Goal: Information Seeking & Learning: Learn about a topic

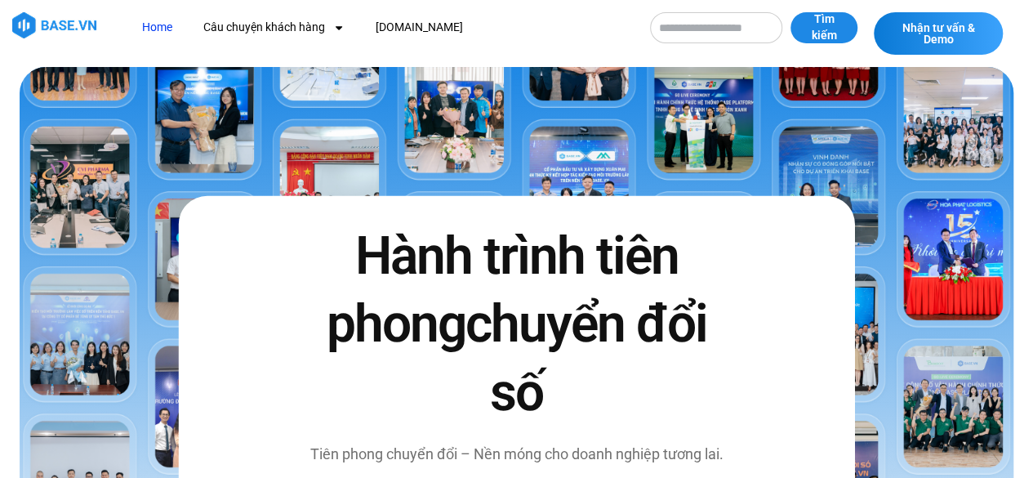
click at [156, 22] on link "Home" at bounding box center [157, 27] width 55 height 30
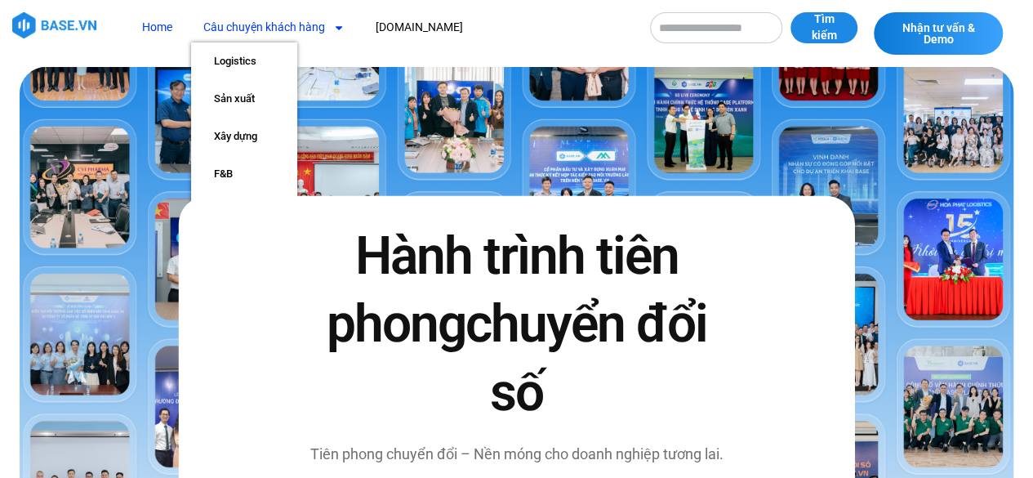
click at [276, 28] on link "Câu chuyện khách hàng" at bounding box center [274, 27] width 166 height 30
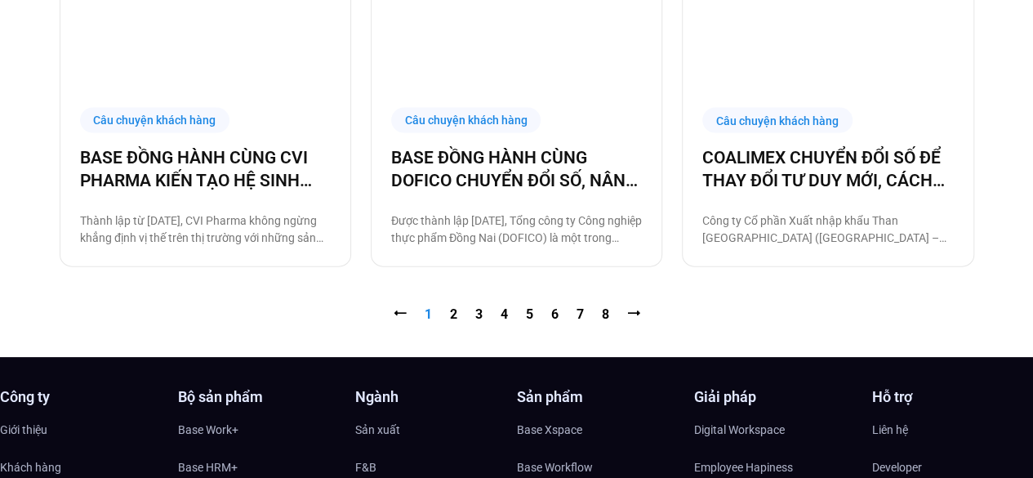
scroll to position [1797, 0]
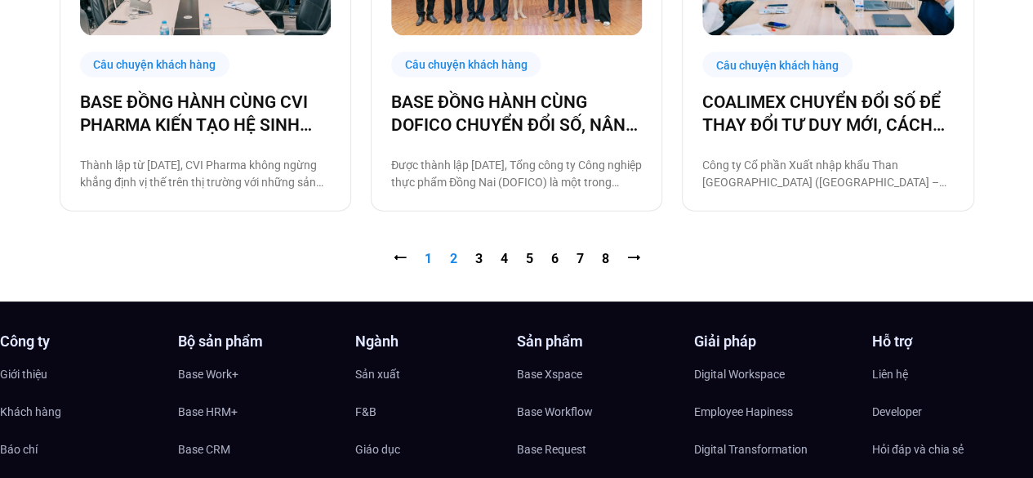
click at [453, 263] on link "Trang 2" at bounding box center [453, 259] width 7 height 16
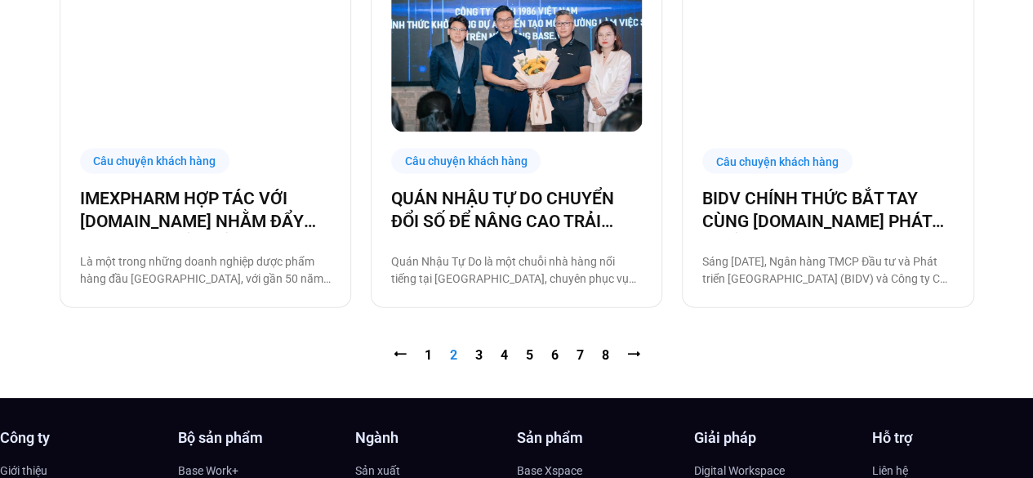
scroll to position [1716, 0]
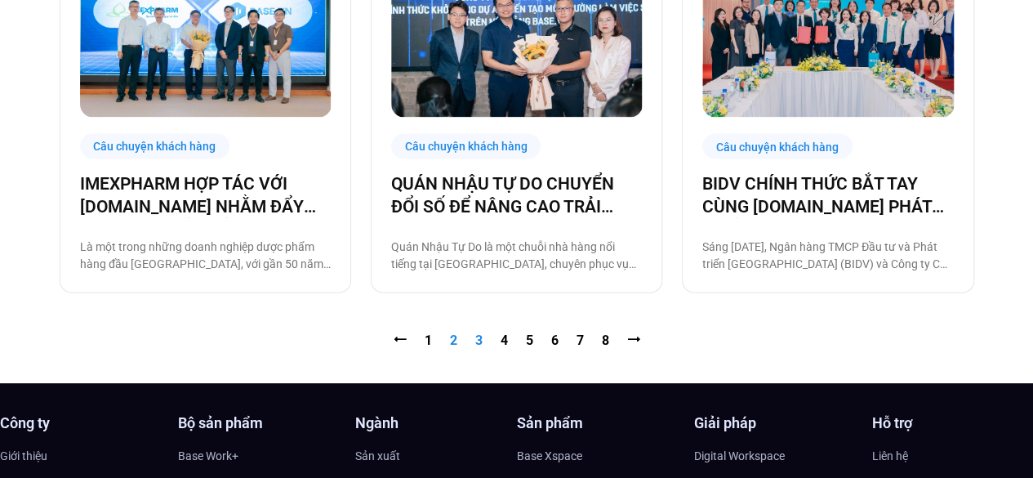
click at [479, 346] on link "Trang 3" at bounding box center [478, 340] width 7 height 16
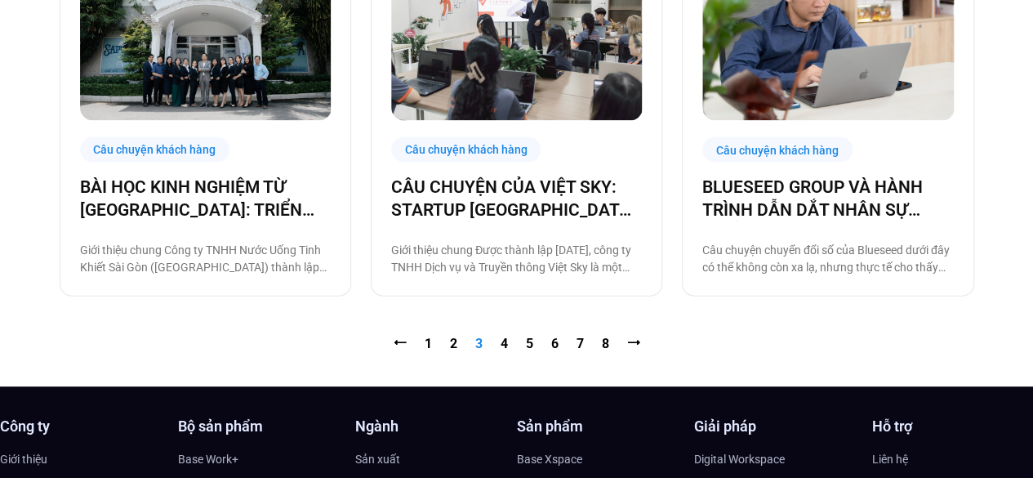
scroll to position [1716, 0]
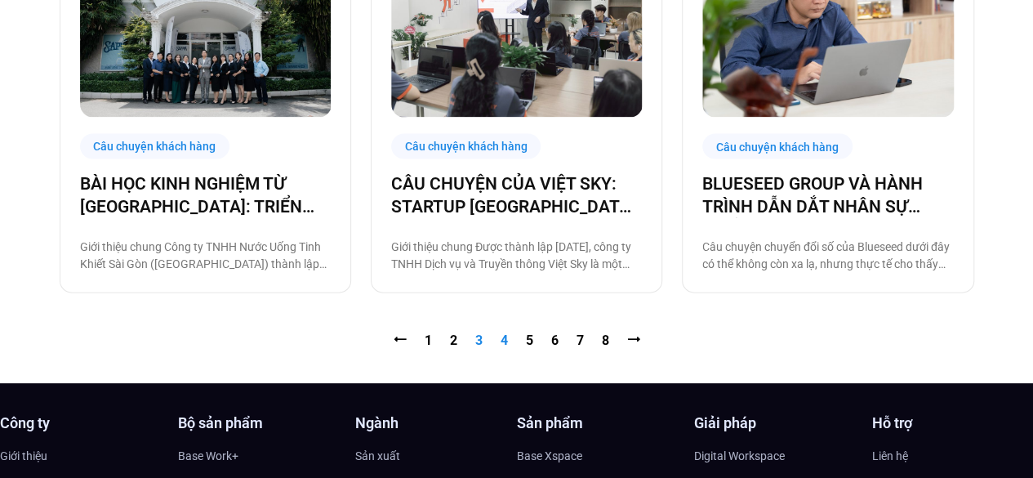
click at [506, 341] on link "Trang 4" at bounding box center [504, 340] width 7 height 16
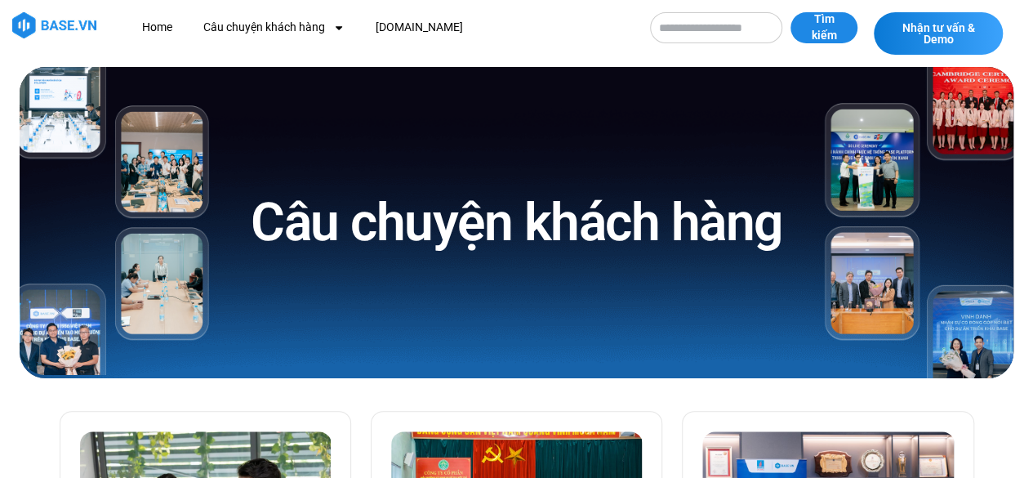
click at [660, 33] on input "Tìm kiếm" at bounding box center [716, 27] width 132 height 31
type input "**********"
click at [791, 12] on button "Tìm kiếm" at bounding box center [824, 27] width 67 height 31
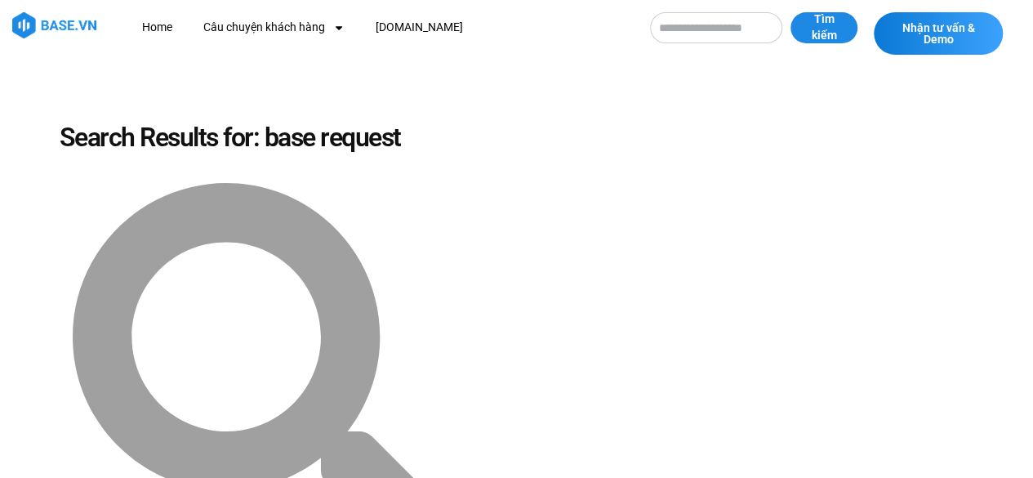
click at [70, 30] on img at bounding box center [54, 25] width 84 height 26
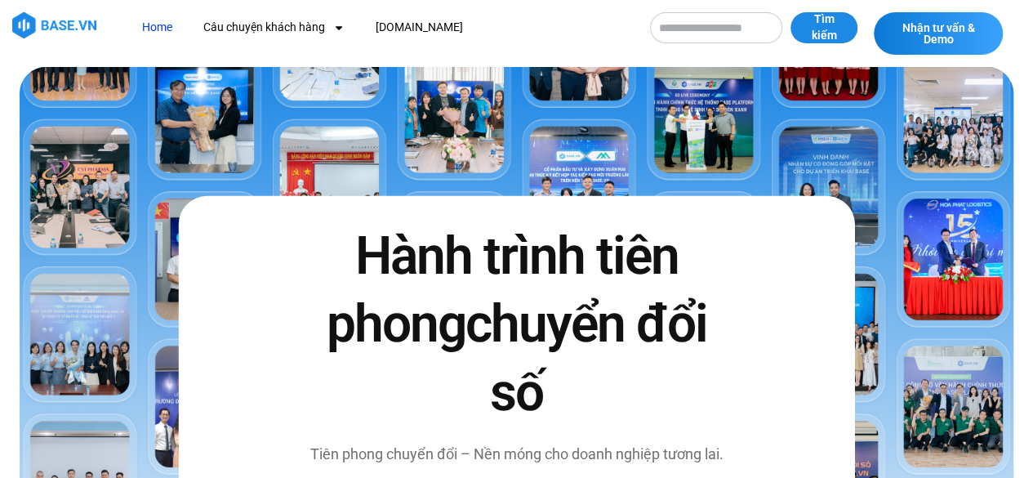
click at [157, 27] on link "Home" at bounding box center [157, 27] width 55 height 30
click at [76, 25] on img at bounding box center [54, 25] width 84 height 26
click at [835, 30] on span "Tìm kiếm" at bounding box center [824, 27] width 34 height 32
